Goal: Transaction & Acquisition: Purchase product/service

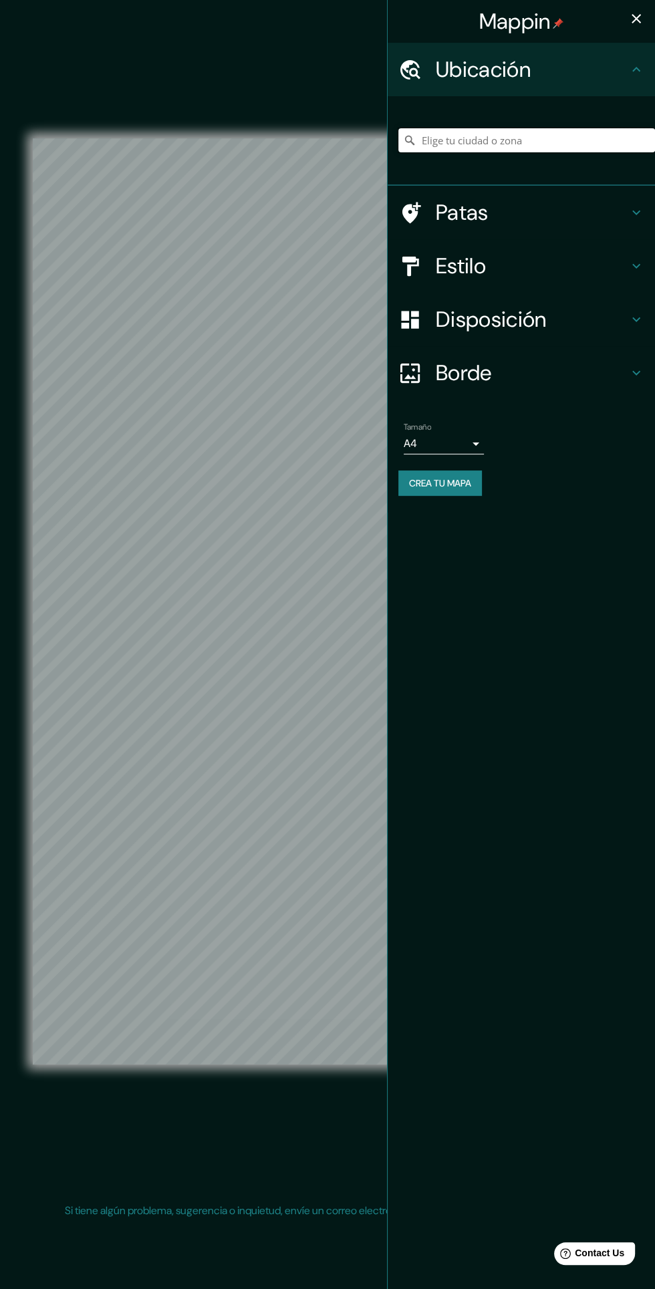
click at [585, 140] on input "Elige tu ciudad o zona" at bounding box center [526, 140] width 257 height 24
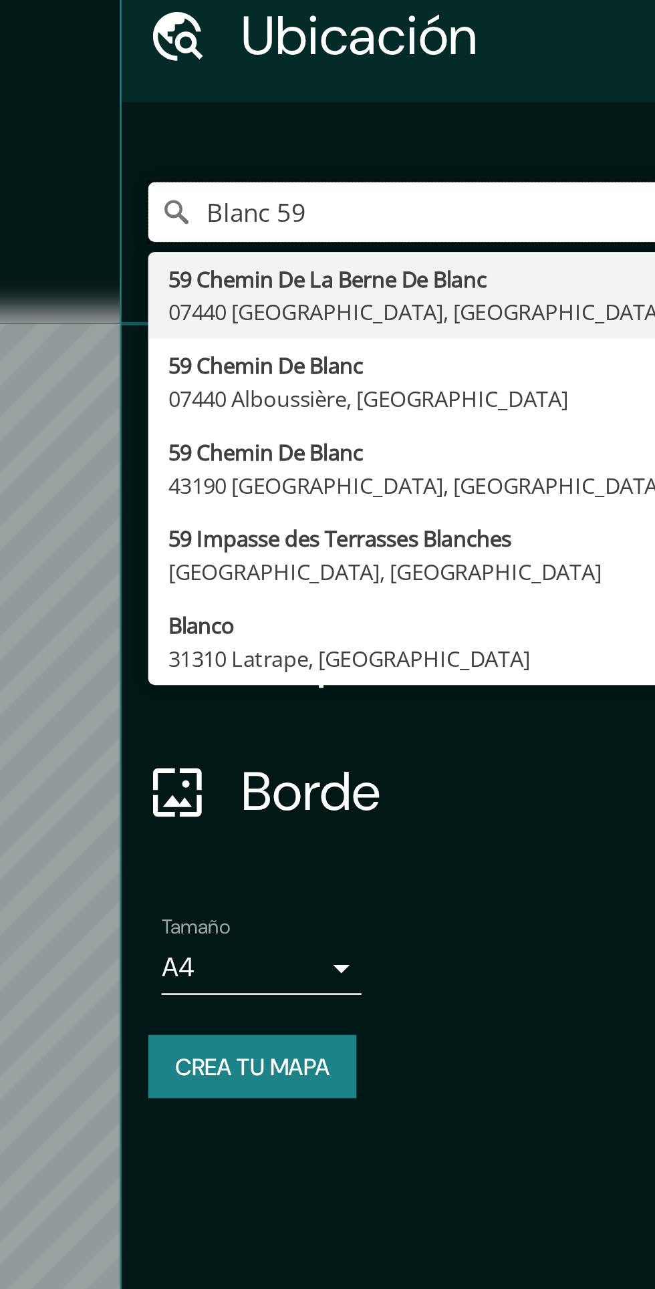
click at [526, 138] on input "Blanc 59" at bounding box center [526, 140] width 257 height 24
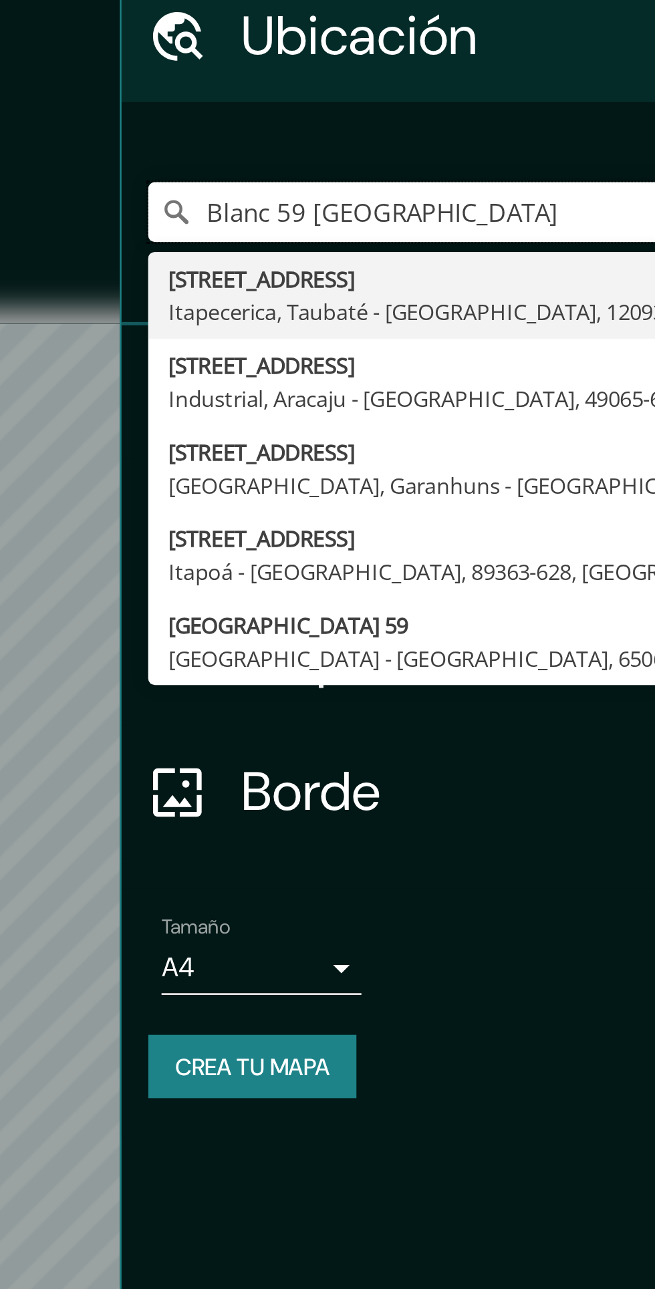
click at [441, 146] on input "Blanc 59 [GEOGRAPHIC_DATA]" at bounding box center [526, 140] width 257 height 24
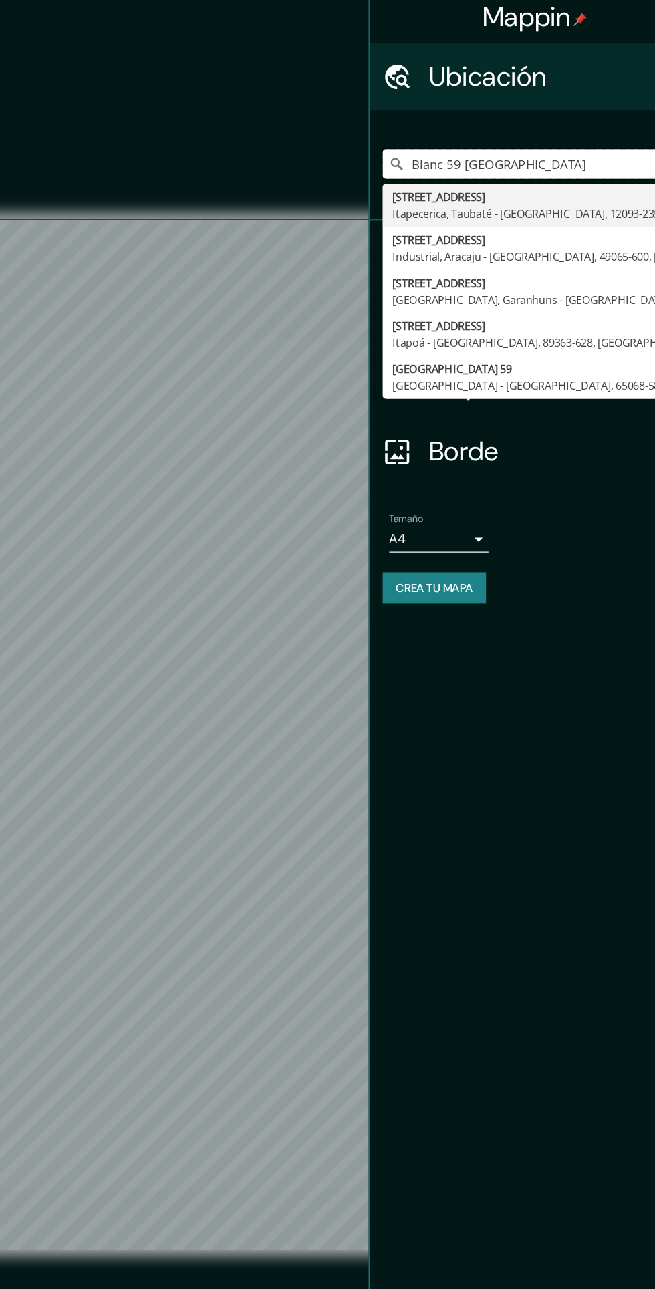
click at [569, 138] on input "Blanc 59 [GEOGRAPHIC_DATA]" at bounding box center [526, 140] width 257 height 24
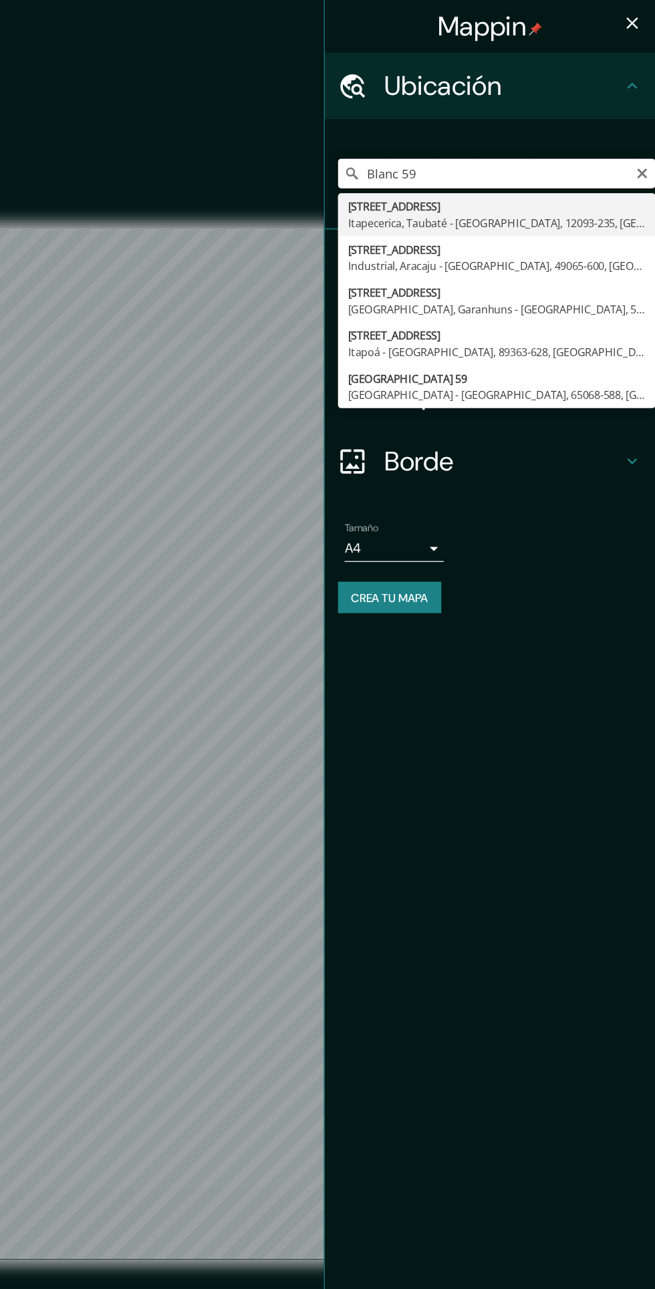
type input "Blanc"
type input "[GEOGRAPHIC_DATA], [GEOGRAPHIC_DATA], [GEOGRAPHIC_DATA]"
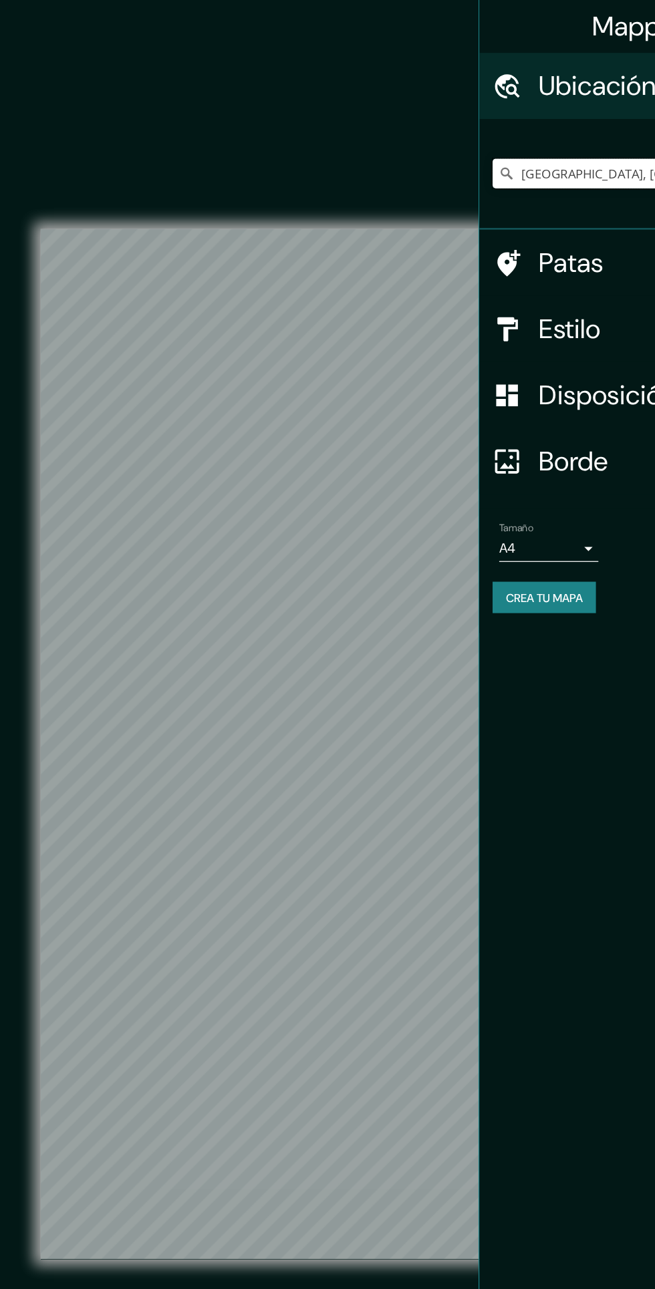
click at [466, 139] on input "[GEOGRAPHIC_DATA], [GEOGRAPHIC_DATA], [GEOGRAPHIC_DATA]" at bounding box center [526, 140] width 257 height 24
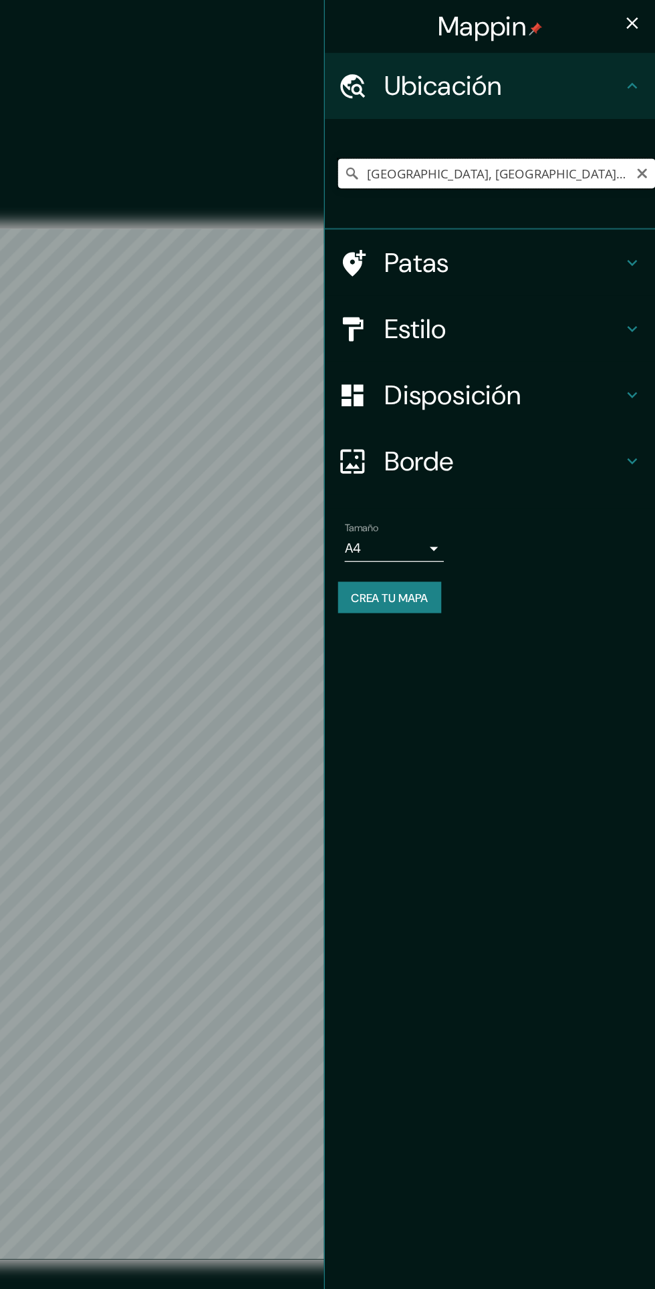
click at [629, 143] on input "Curitiba, Paraná, Brasil" at bounding box center [526, 140] width 257 height 24
click at [643, 140] on icon "Claro" at bounding box center [644, 140] width 8 height 8
click at [645, 142] on input "Elige tu ciudad o zona" at bounding box center [526, 140] width 257 height 24
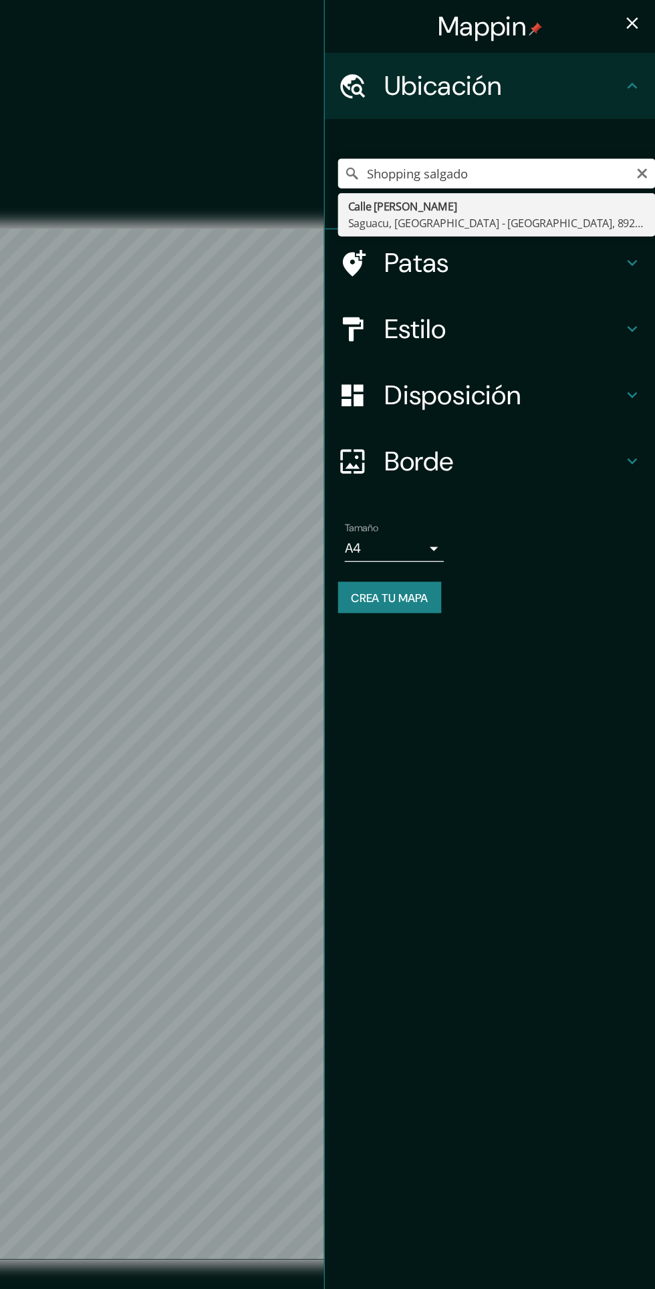
type input "Rua Salgado Filho, Saguaçu, Joinville - Santa Catarina, 89221-577, Brasil"
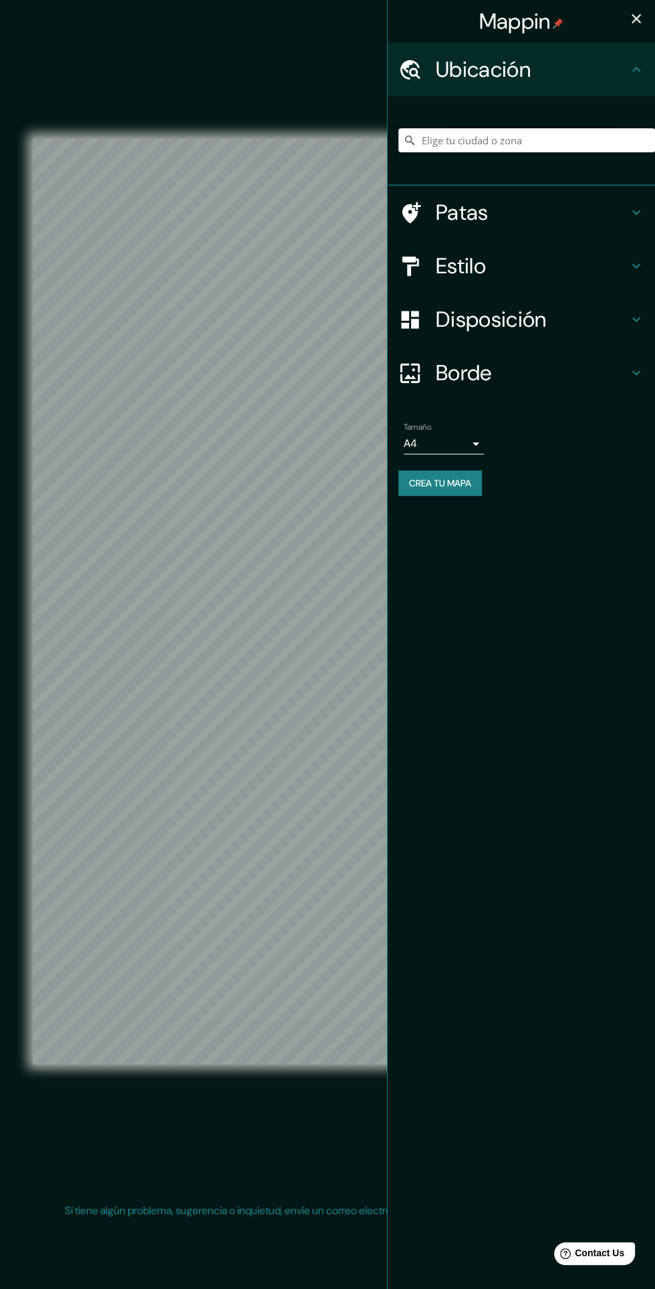
click at [522, 146] on input "Elige tu ciudad o zona" at bounding box center [526, 140] width 257 height 24
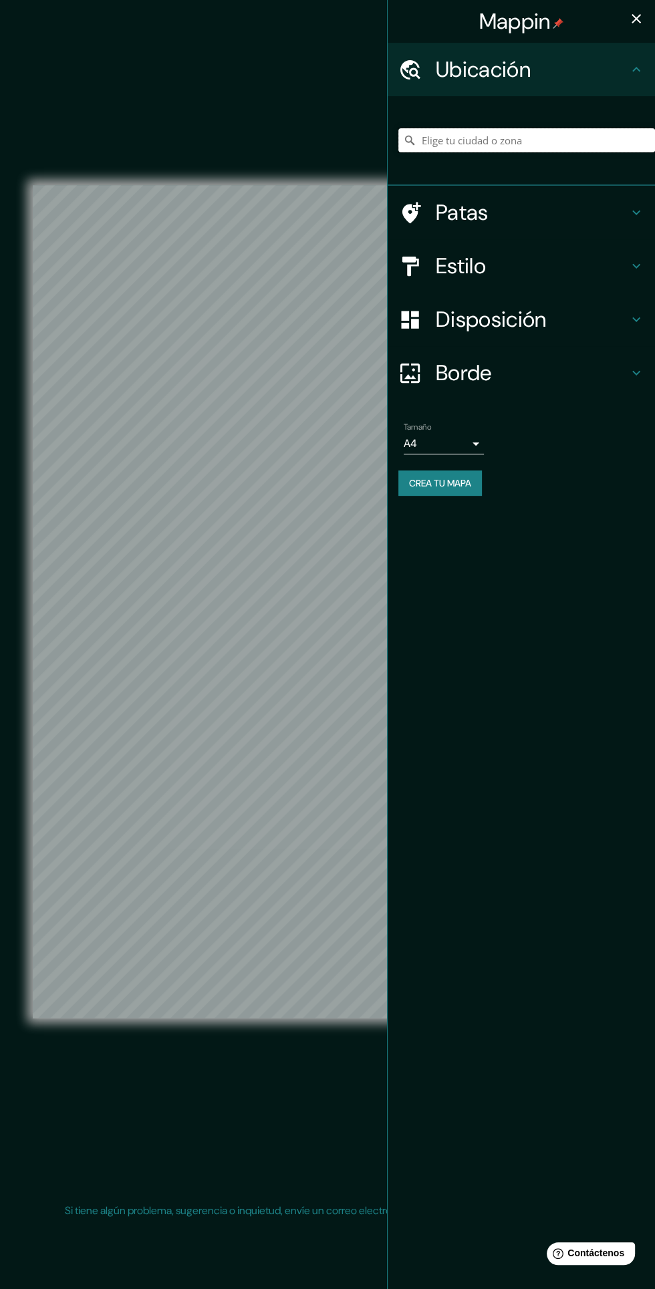
click at [519, 141] on input "Elige tu ciudad o zona" at bounding box center [526, 140] width 257 height 24
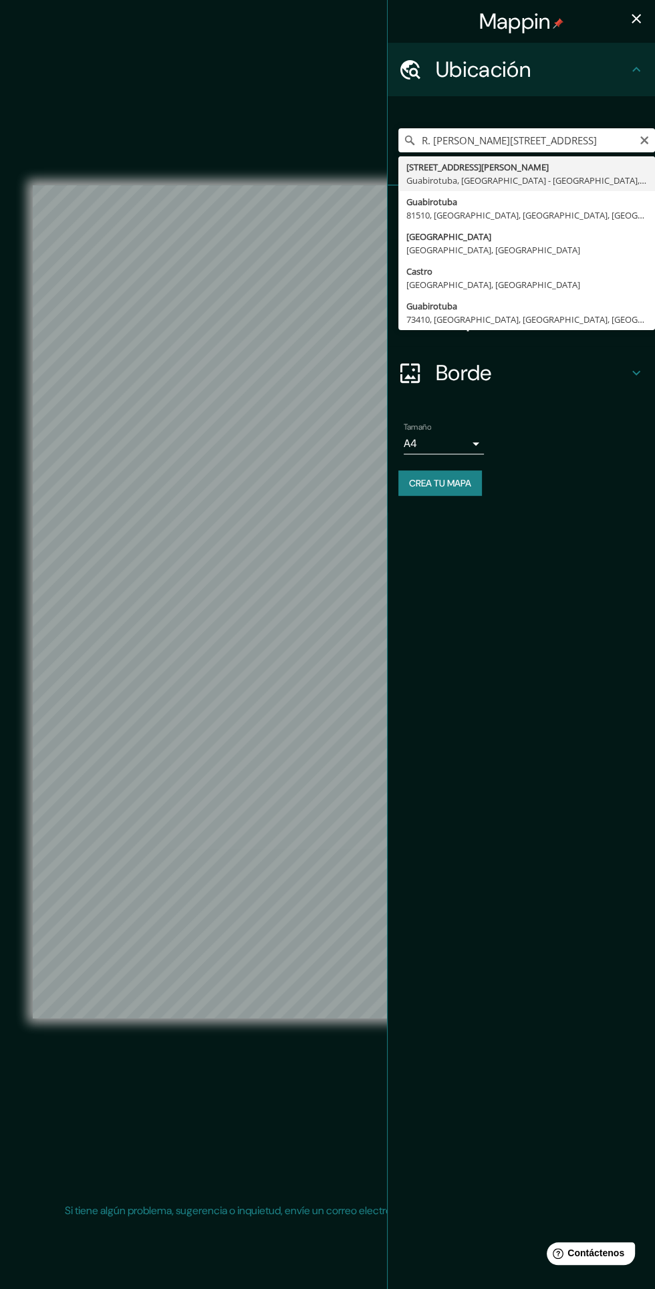
type input "[STREET_ADDRESS][PERSON_NAME]"
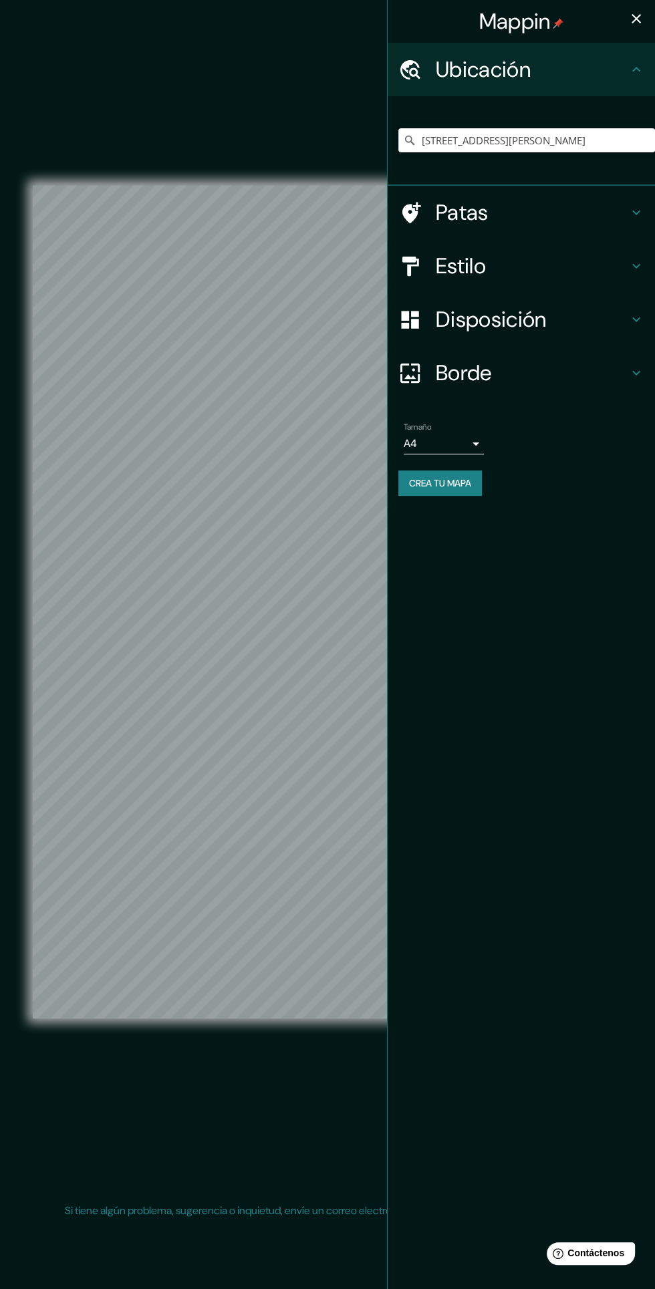
scroll to position [0, 0]
click at [588, 325] on h4 "Disposición" at bounding box center [532, 319] width 192 height 27
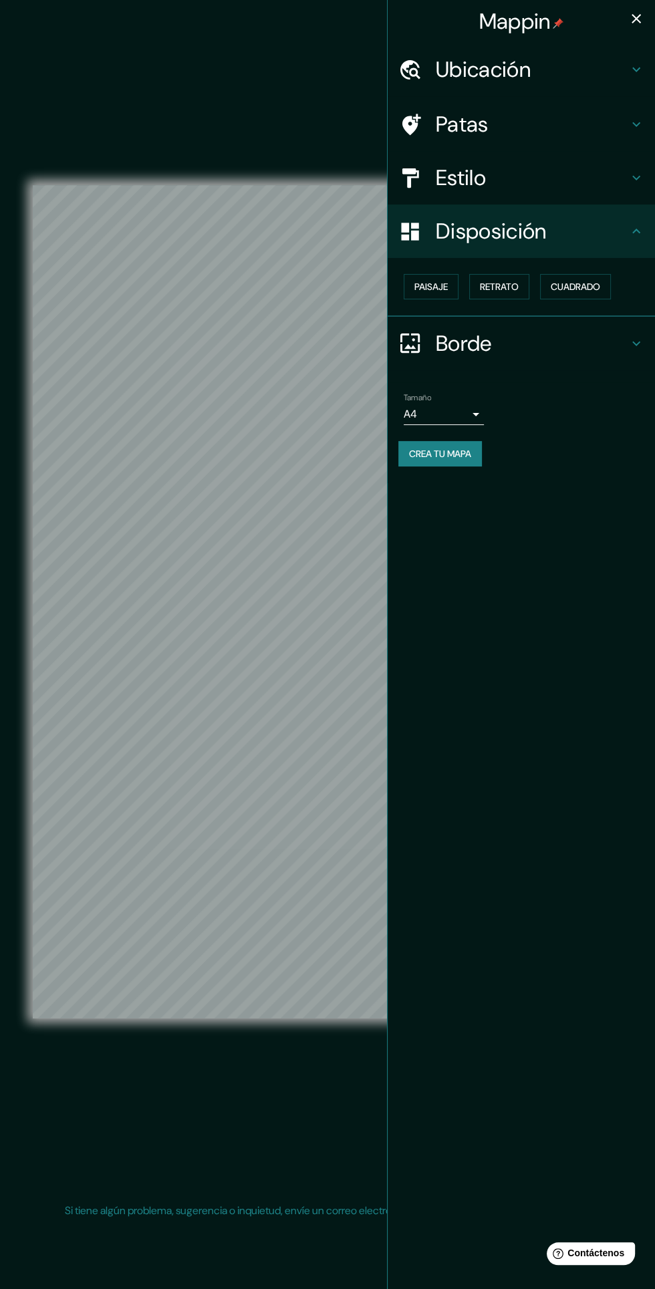
click at [571, 179] on h4 "Estilo" at bounding box center [532, 177] width 192 height 27
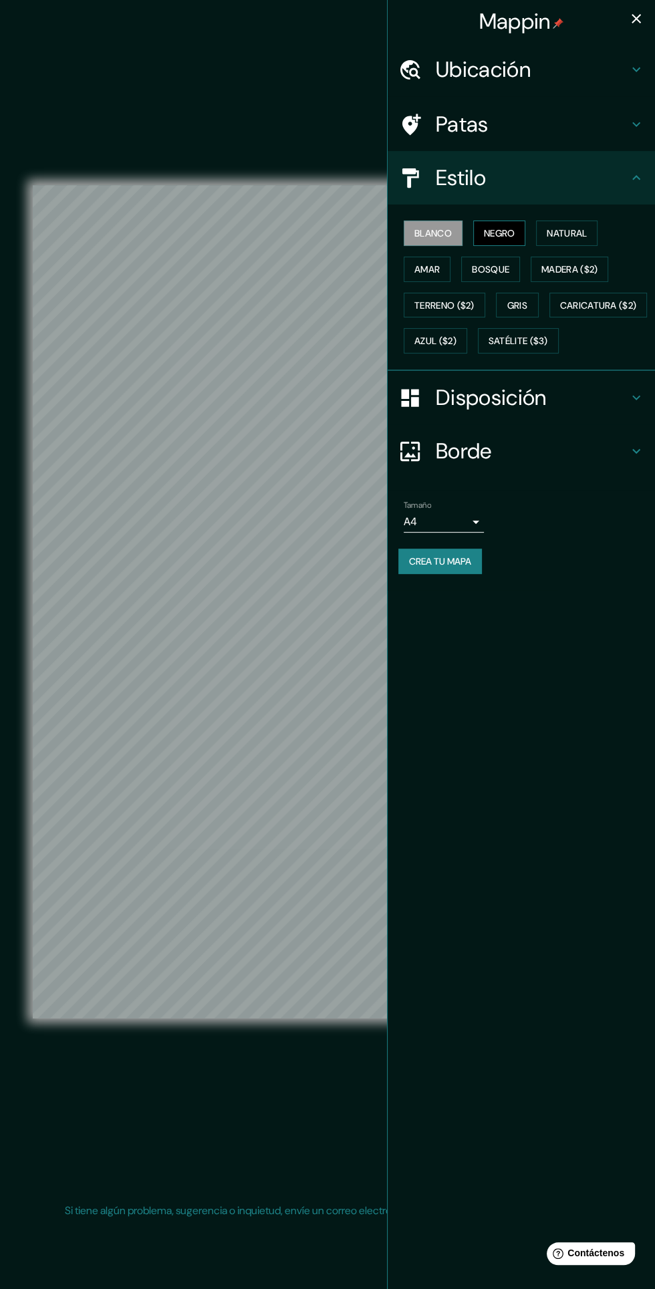
click at [516, 222] on button "Negro" at bounding box center [499, 233] width 53 height 25
click at [569, 239] on font "Natural" at bounding box center [567, 233] width 40 height 17
click at [440, 273] on font "Amar" at bounding box center [426, 269] width 25 height 12
click at [498, 273] on font "Bosque" at bounding box center [490, 269] width 37 height 12
click at [578, 269] on font "Madera ($2)" at bounding box center [569, 269] width 56 height 12
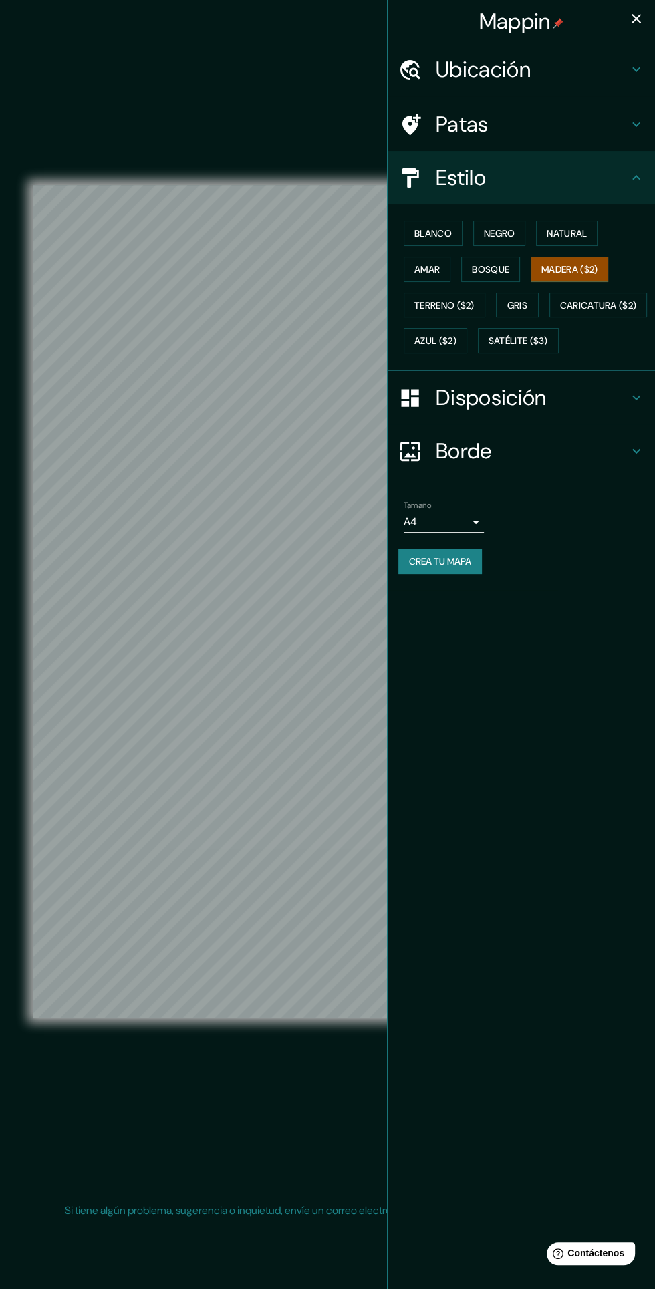
click at [641, 18] on icon "button" at bounding box center [636, 19] width 16 height 16
